Goal: Task Accomplishment & Management: Manage account settings

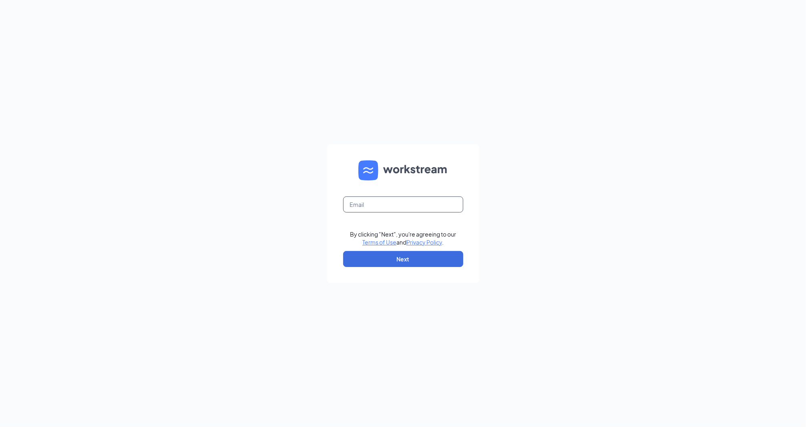
click at [397, 202] on input "text" at bounding box center [403, 204] width 120 height 16
type input "5787@internal-email.com"
click at [419, 259] on button "Next" at bounding box center [403, 259] width 120 height 16
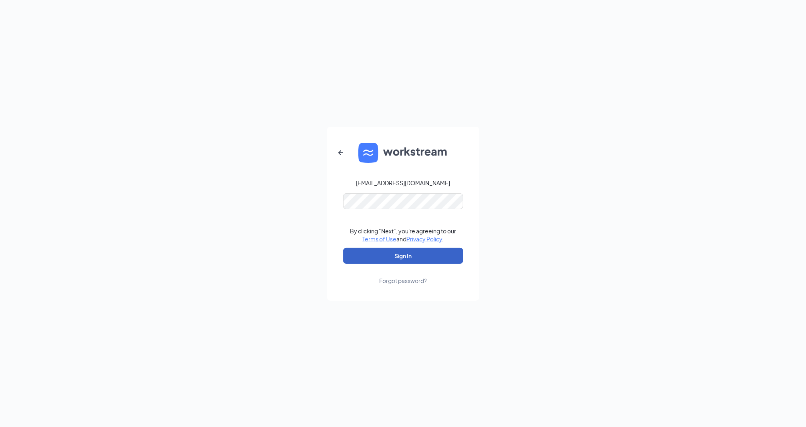
click at [423, 254] on button "Sign In" at bounding box center [403, 256] width 120 height 16
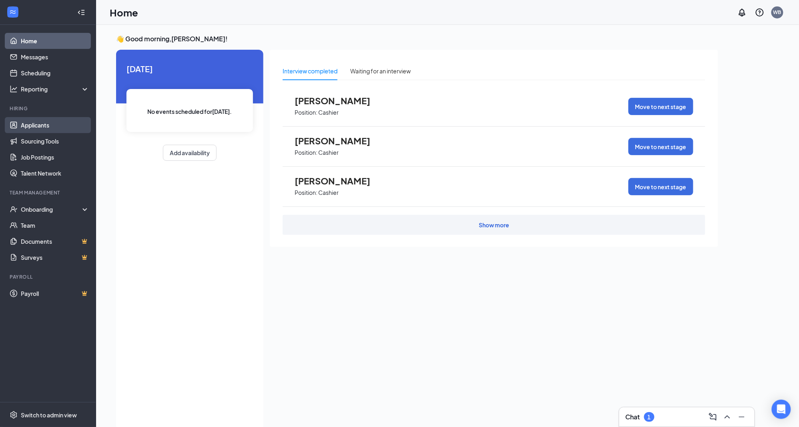
click at [36, 125] on link "Applicants" at bounding box center [55, 125] width 68 height 16
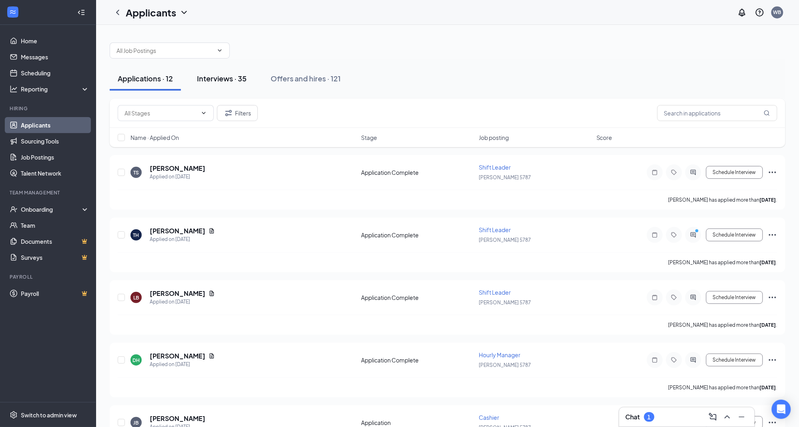
click at [226, 79] on div "Interviews · 35" at bounding box center [222, 78] width 50 height 10
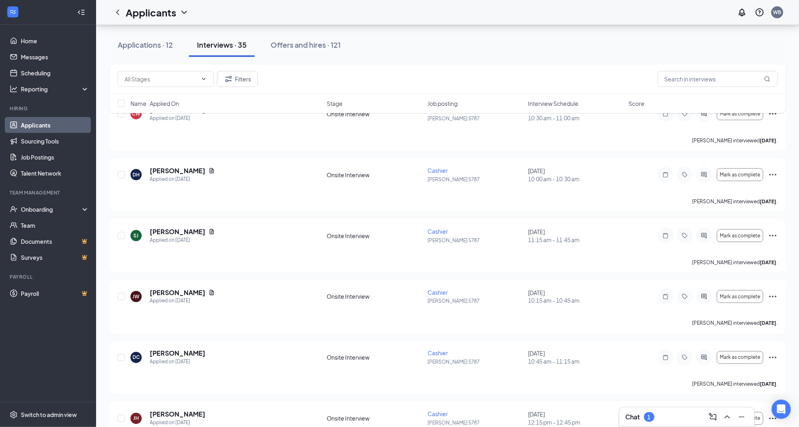
scroll to position [178, 0]
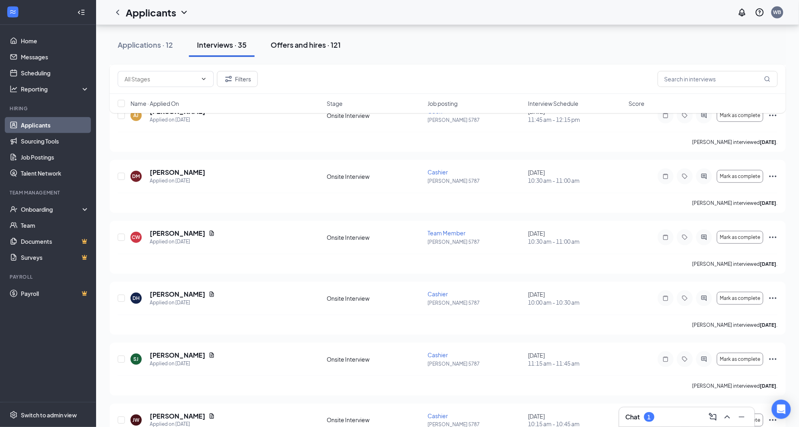
click at [318, 45] on div "Offers and hires · 121" at bounding box center [306, 45] width 70 height 10
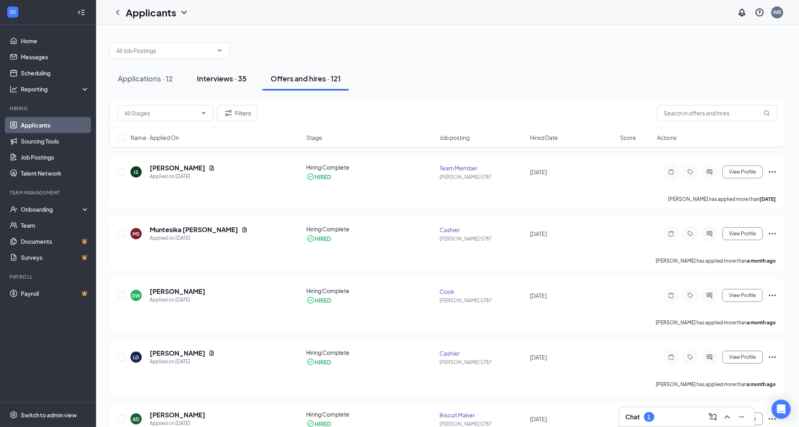
click at [222, 78] on div "Interviews · 35" at bounding box center [222, 78] width 50 height 10
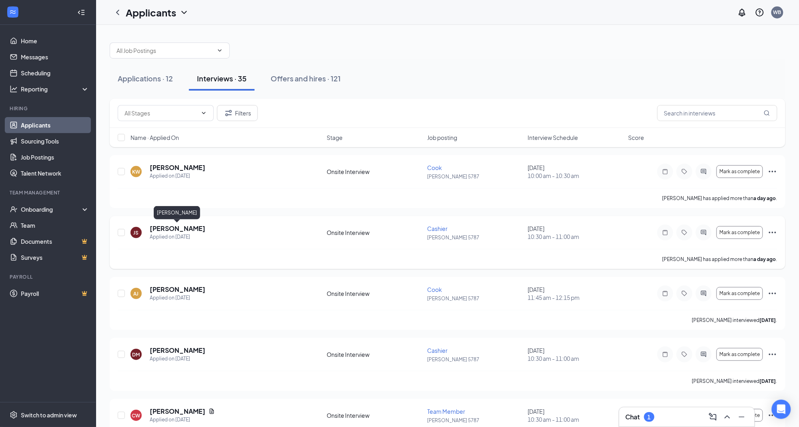
click at [182, 228] on h5 "[PERSON_NAME]" at bounding box center [178, 228] width 56 height 9
